Goal: Task Accomplishment & Management: Use online tool/utility

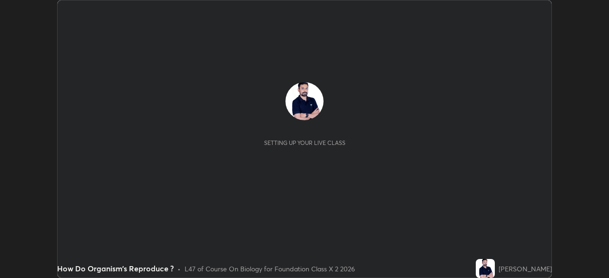
scroll to position [278, 609]
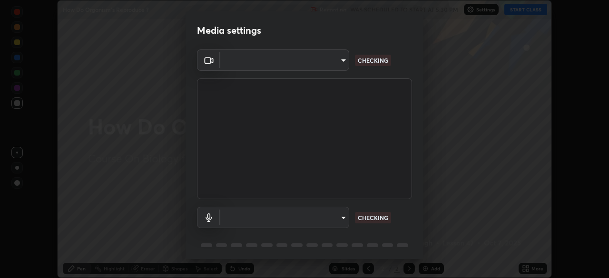
type input "d2a8d083fe92625c00d6f2d6251b1743eb4d001f6796ada4c2fe812c908969fc"
click at [342, 217] on body "Erase all How Do Organism's Reproduce ? Recording WAS SCHEDULED TO START AT 5:3…" at bounding box center [304, 139] width 609 height 278
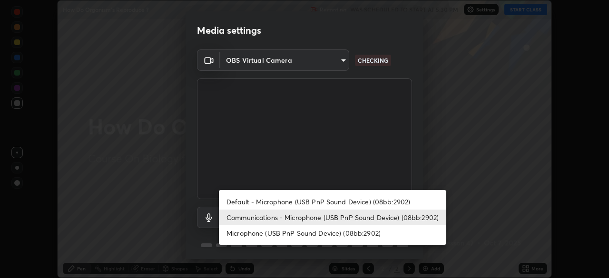
click at [307, 194] on ul "Default - Microphone (USB PnP Sound Device) (08bb:2902) Communications - Microp…" at bounding box center [332, 217] width 227 height 55
click at [309, 200] on li "Default - Microphone (USB PnP Sound Device) (08bb:2902)" at bounding box center [332, 202] width 227 height 16
type input "default"
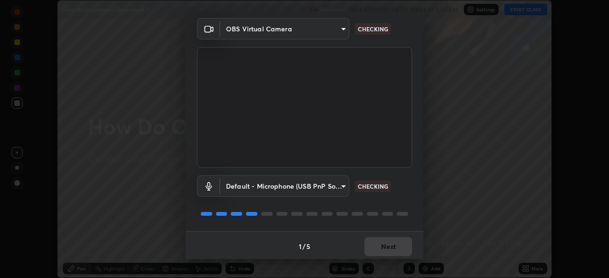
scroll to position [34, 0]
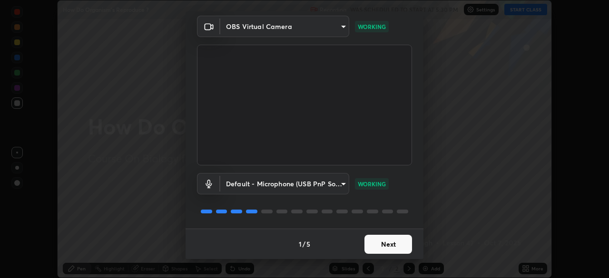
click at [390, 246] on button "Next" at bounding box center [389, 244] width 48 height 19
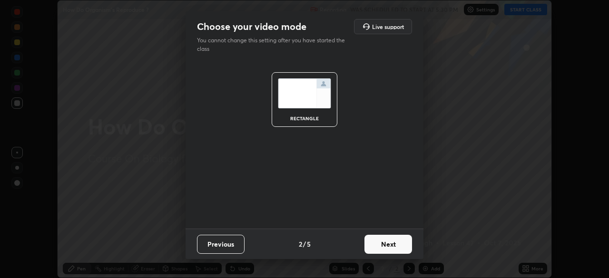
click at [390, 246] on button "Next" at bounding box center [389, 244] width 48 height 19
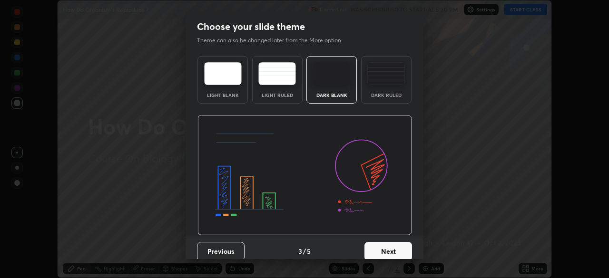
click at [394, 250] on button "Next" at bounding box center [389, 251] width 48 height 19
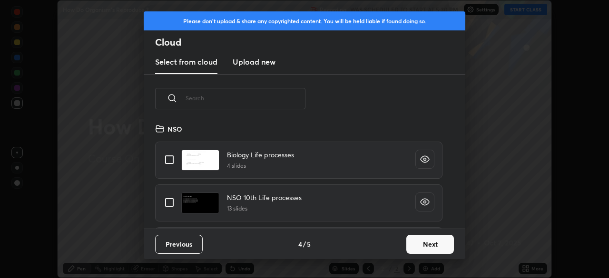
scroll to position [3, 5]
click at [418, 245] on button "Next" at bounding box center [430, 244] width 48 height 19
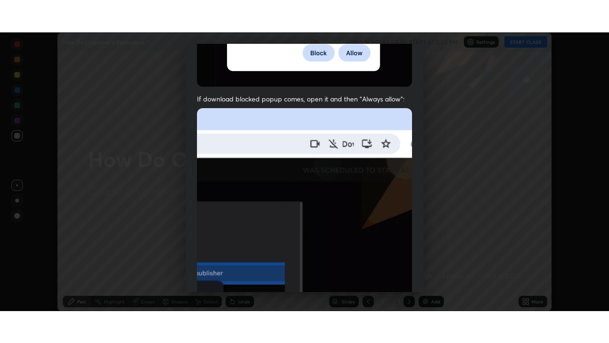
scroll to position [228, 0]
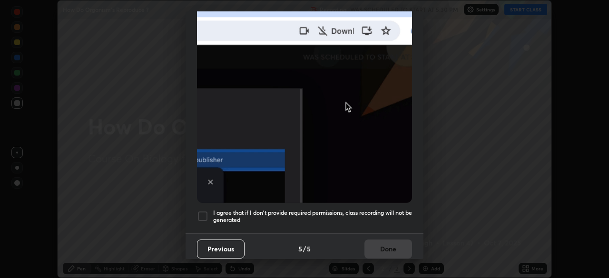
click at [202, 213] on div at bounding box center [202, 216] width 11 height 11
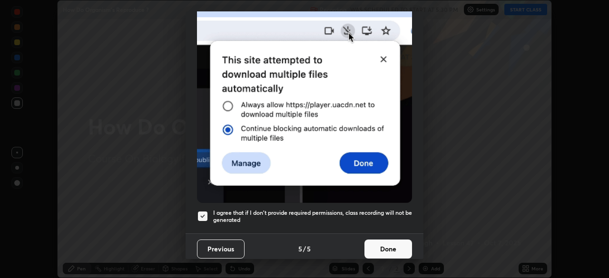
click at [380, 240] on button "Done" at bounding box center [389, 249] width 48 height 19
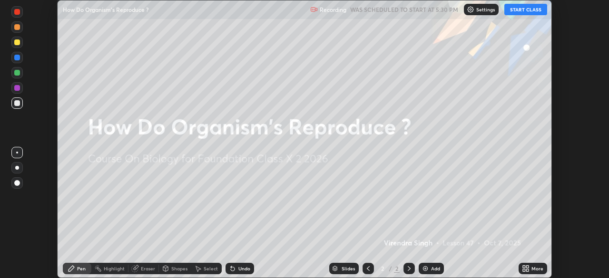
click at [531, 10] on button "START CLASS" at bounding box center [525, 9] width 43 height 11
click at [531, 270] on div "More" at bounding box center [533, 268] width 29 height 11
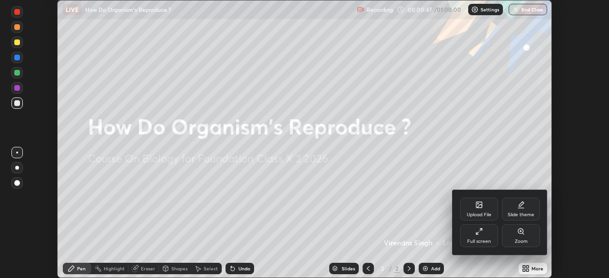
click at [479, 237] on div "Full screen" at bounding box center [479, 236] width 38 height 23
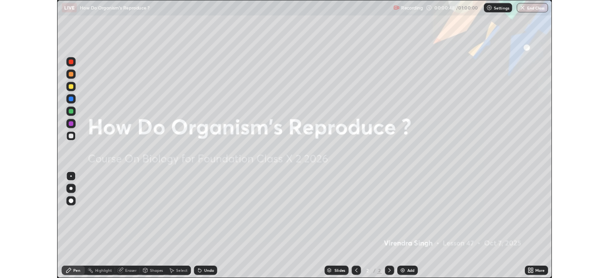
scroll to position [343, 609]
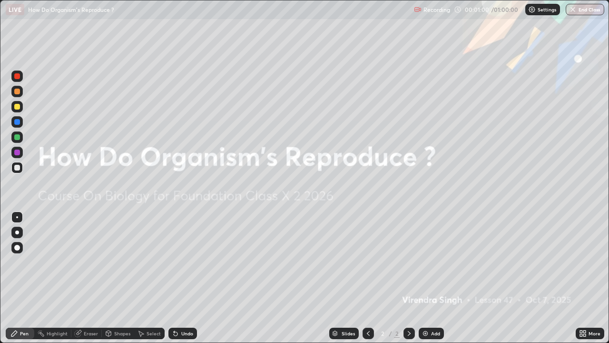
click at [429, 278] on div "Add" at bounding box center [431, 332] width 25 height 11
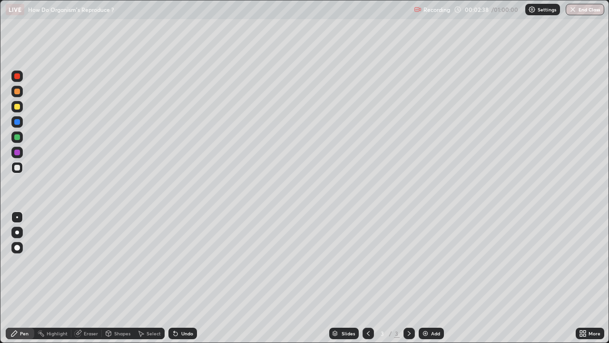
click at [19, 139] on div at bounding box center [17, 137] width 6 height 6
click at [17, 232] on div at bounding box center [17, 232] width 4 height 4
click at [21, 110] on div at bounding box center [16, 106] width 11 height 11
click at [17, 95] on div at bounding box center [16, 91] width 11 height 11
click at [15, 107] on div at bounding box center [17, 107] width 6 height 6
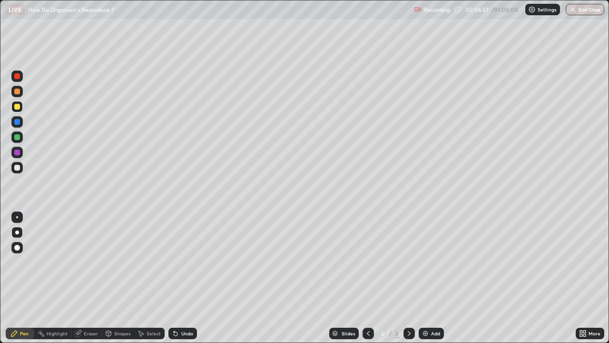
click at [22, 140] on div at bounding box center [16, 136] width 11 height 11
click at [424, 278] on img at bounding box center [426, 333] width 8 height 8
click at [17, 94] on div at bounding box center [17, 92] width 6 height 6
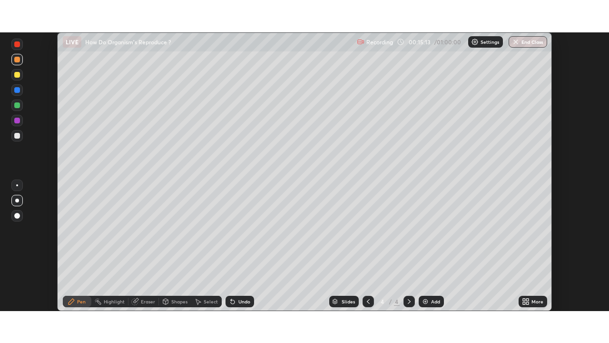
scroll to position [47311, 46980]
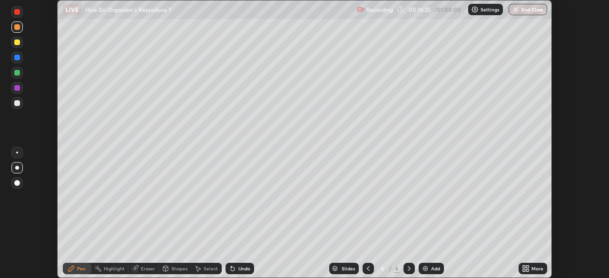
click at [530, 268] on div "More" at bounding box center [533, 268] width 29 height 11
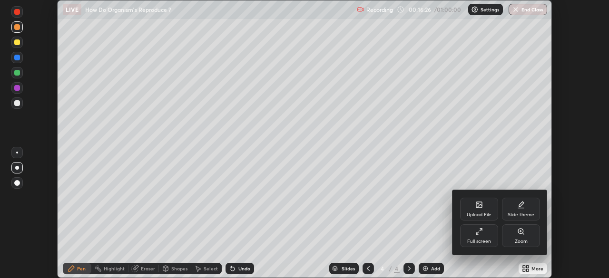
click at [489, 239] on div "Full screen" at bounding box center [479, 241] width 24 height 5
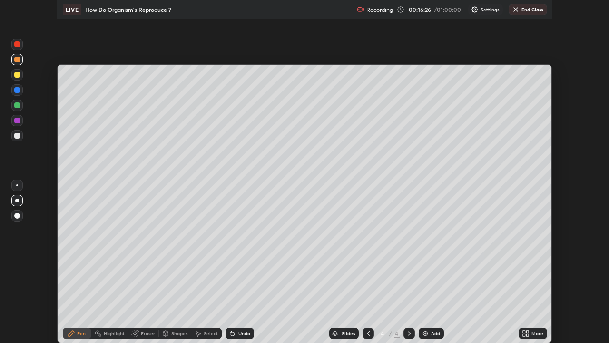
scroll to position [343, 609]
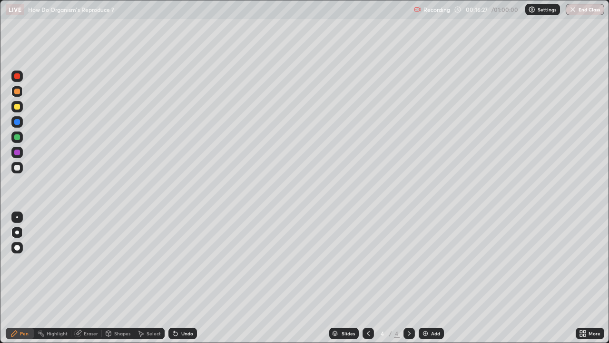
click at [584, 278] on icon at bounding box center [584, 335] width 2 height 2
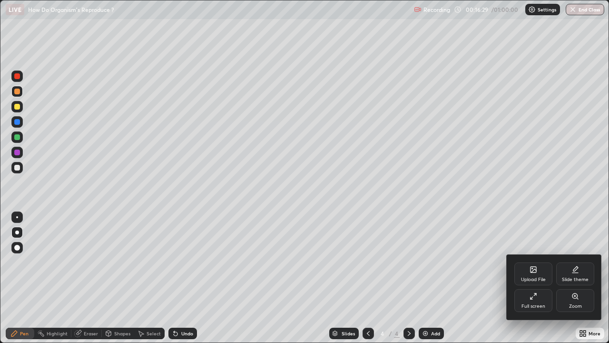
click at [539, 273] on div "Upload File" at bounding box center [533, 273] width 38 height 23
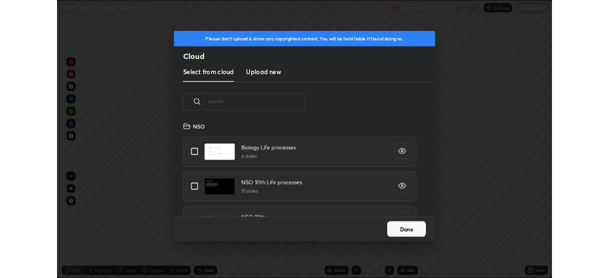
scroll to position [117, 306]
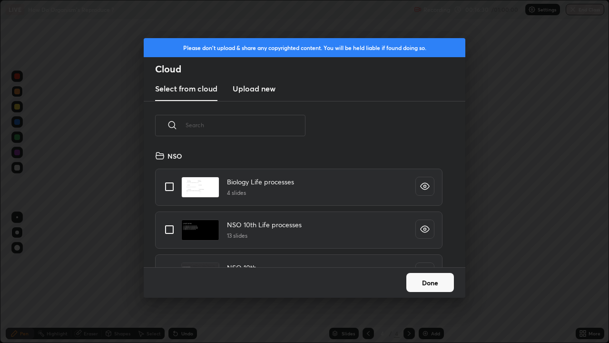
click at [263, 87] on h3 "Upload new" at bounding box center [254, 88] width 43 height 11
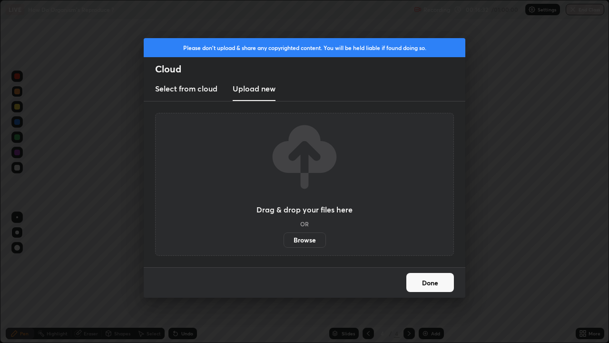
click at [305, 239] on label "Browse" at bounding box center [305, 239] width 42 height 15
click at [284, 239] on input "Browse" at bounding box center [284, 239] width 0 height 15
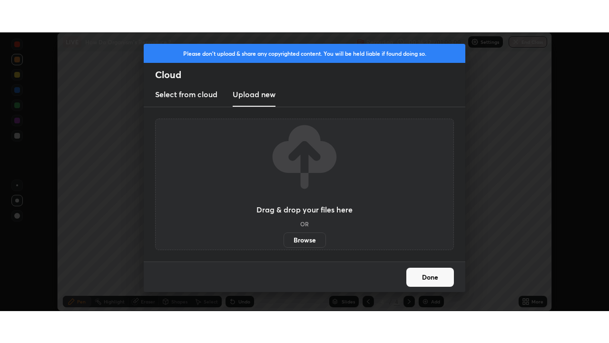
scroll to position [47311, 46980]
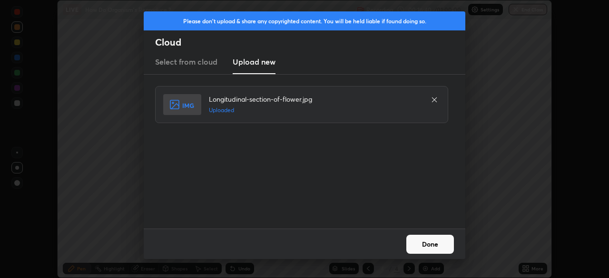
click at [421, 242] on button "Done" at bounding box center [430, 244] width 48 height 19
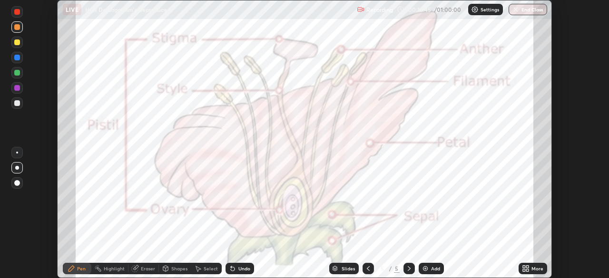
click at [524, 267] on icon at bounding box center [524, 267] width 2 height 2
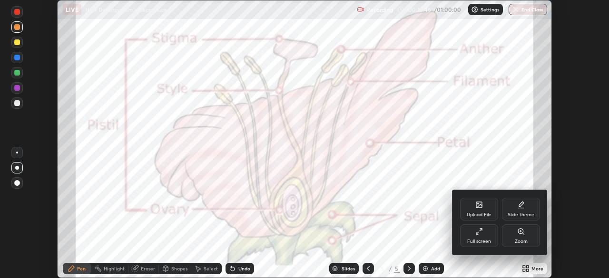
click at [487, 239] on div "Full screen" at bounding box center [479, 241] width 24 height 5
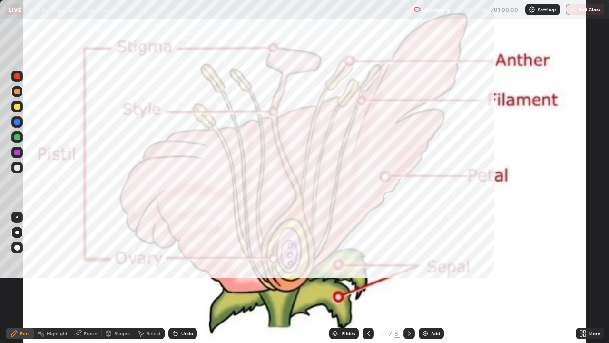
scroll to position [343, 609]
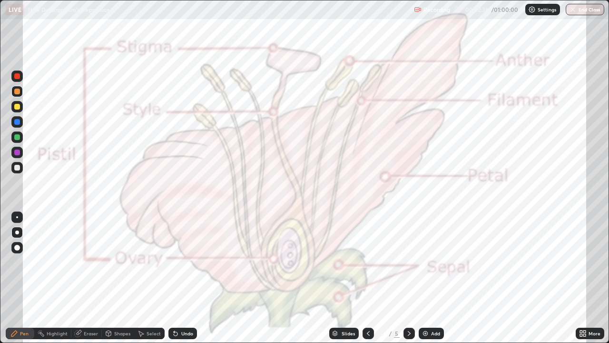
click at [179, 278] on div "Undo" at bounding box center [182, 332] width 29 height 11
click at [178, 278] on icon at bounding box center [176, 333] width 8 height 8
click at [367, 278] on icon at bounding box center [369, 333] width 8 height 8
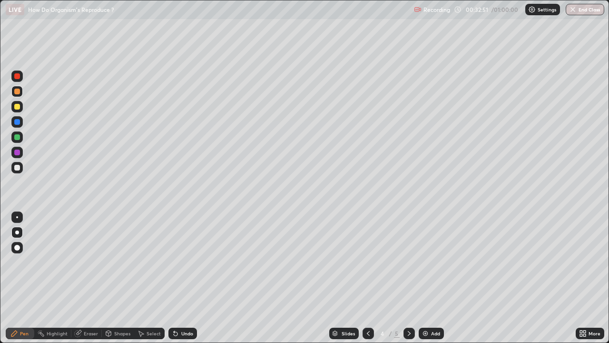
click at [17, 107] on div at bounding box center [17, 107] width 6 height 6
click at [22, 139] on div at bounding box center [16, 136] width 11 height 11
click at [16, 107] on div at bounding box center [17, 107] width 6 height 6
click at [22, 140] on div at bounding box center [16, 136] width 11 height 11
click at [184, 278] on div "Undo" at bounding box center [187, 333] width 12 height 5
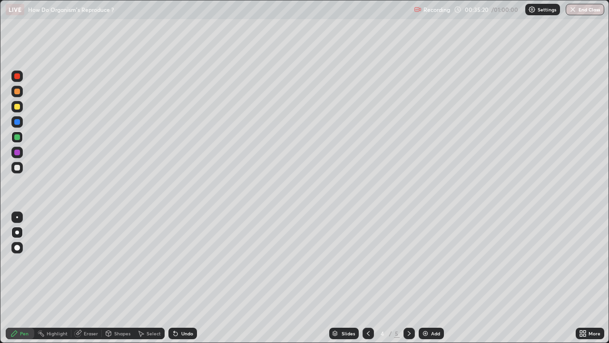
click at [17, 109] on div at bounding box center [17, 107] width 6 height 6
click at [17, 138] on div at bounding box center [17, 137] width 6 height 6
click at [405, 278] on div at bounding box center [409, 333] width 11 height 19
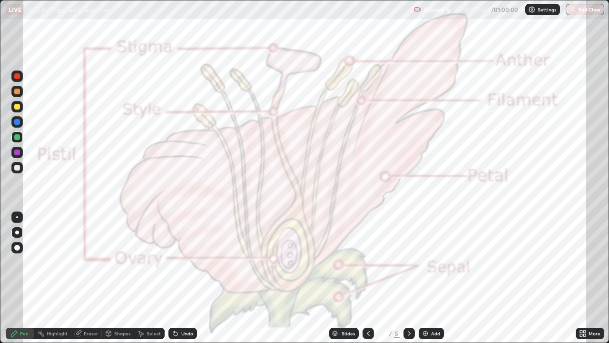
click at [181, 278] on div "Undo" at bounding box center [187, 333] width 12 height 5
click at [17, 93] on div at bounding box center [17, 92] width 6 height 6
click at [21, 168] on div at bounding box center [16, 167] width 11 height 11
click at [182, 278] on div "Undo" at bounding box center [182, 332] width 29 height 11
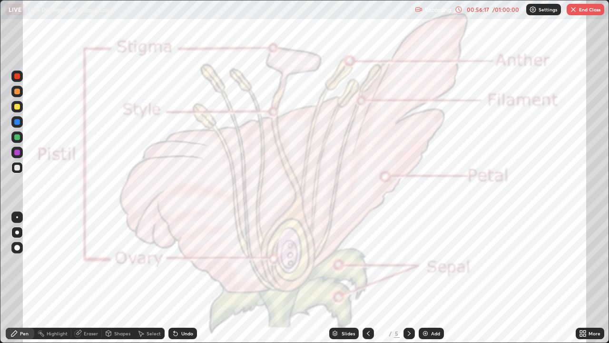
click at [182, 278] on div "Undo" at bounding box center [182, 332] width 29 height 11
click at [180, 278] on div "Undo" at bounding box center [182, 332] width 29 height 11
click at [179, 278] on div "Undo" at bounding box center [182, 332] width 29 height 11
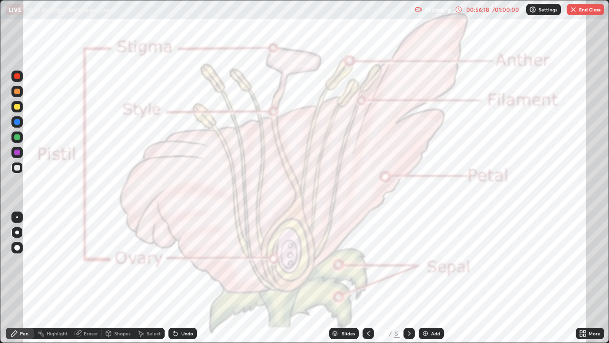
click at [179, 278] on div "Undo" at bounding box center [182, 332] width 29 height 11
click at [17, 122] on div at bounding box center [17, 122] width 6 height 6
click at [589, 11] on button "End Class" at bounding box center [586, 9] width 38 height 11
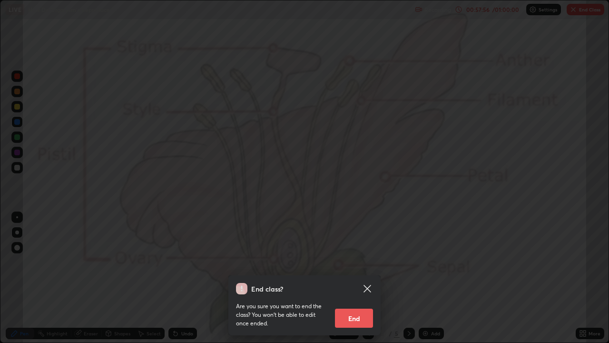
click at [356, 278] on button "End" at bounding box center [354, 317] width 38 height 19
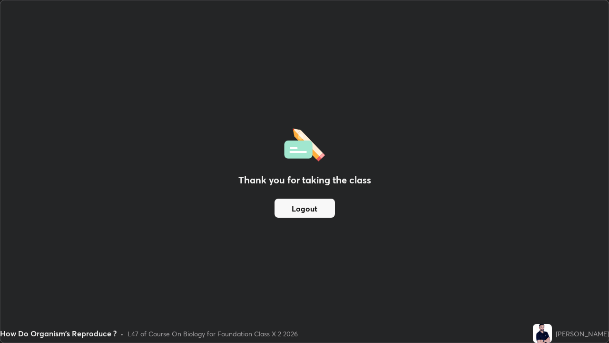
click at [294, 209] on button "Logout" at bounding box center [305, 207] width 60 height 19
